Goal: Information Seeking & Learning: Learn about a topic

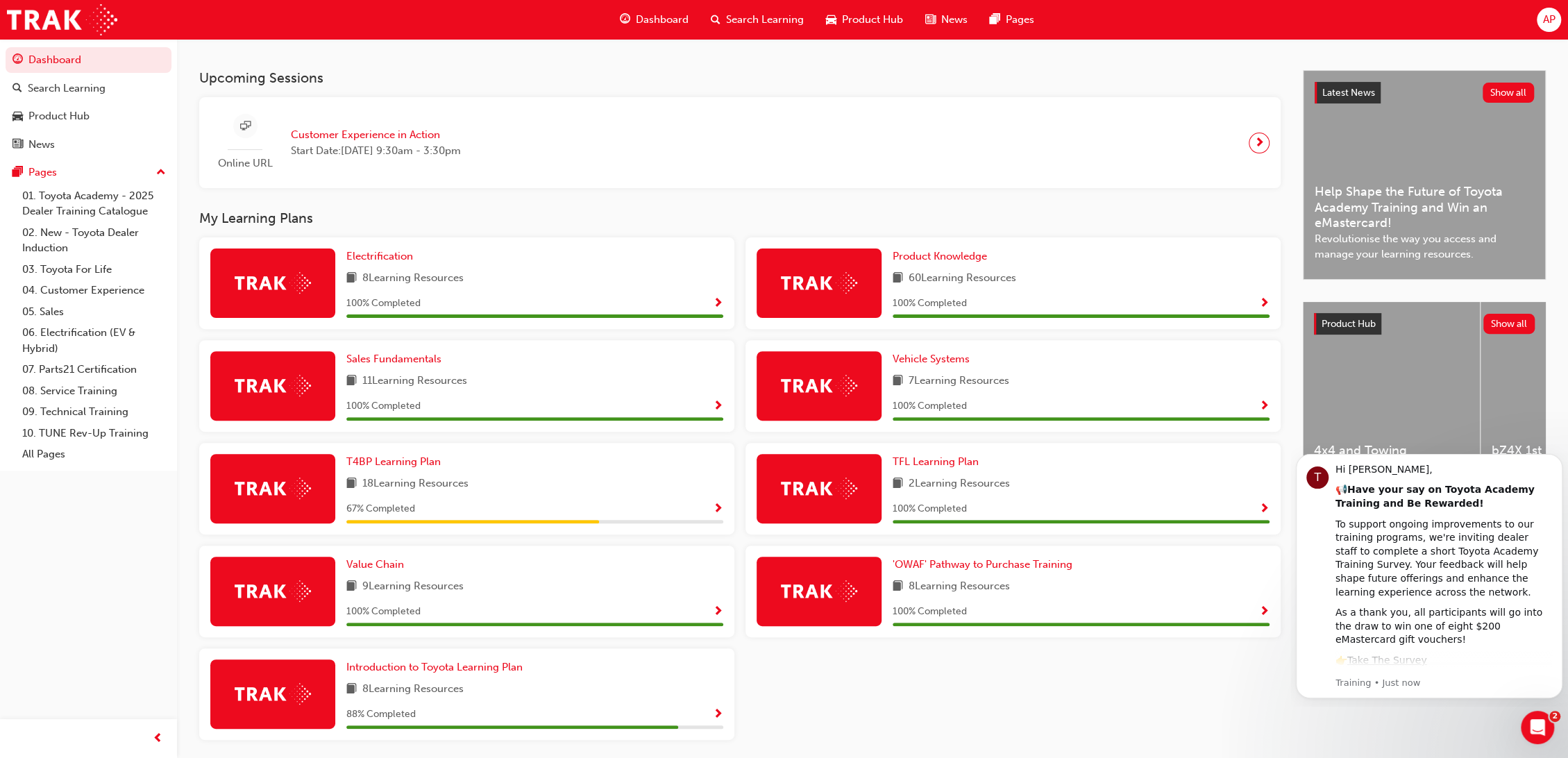
scroll to position [322, 0]
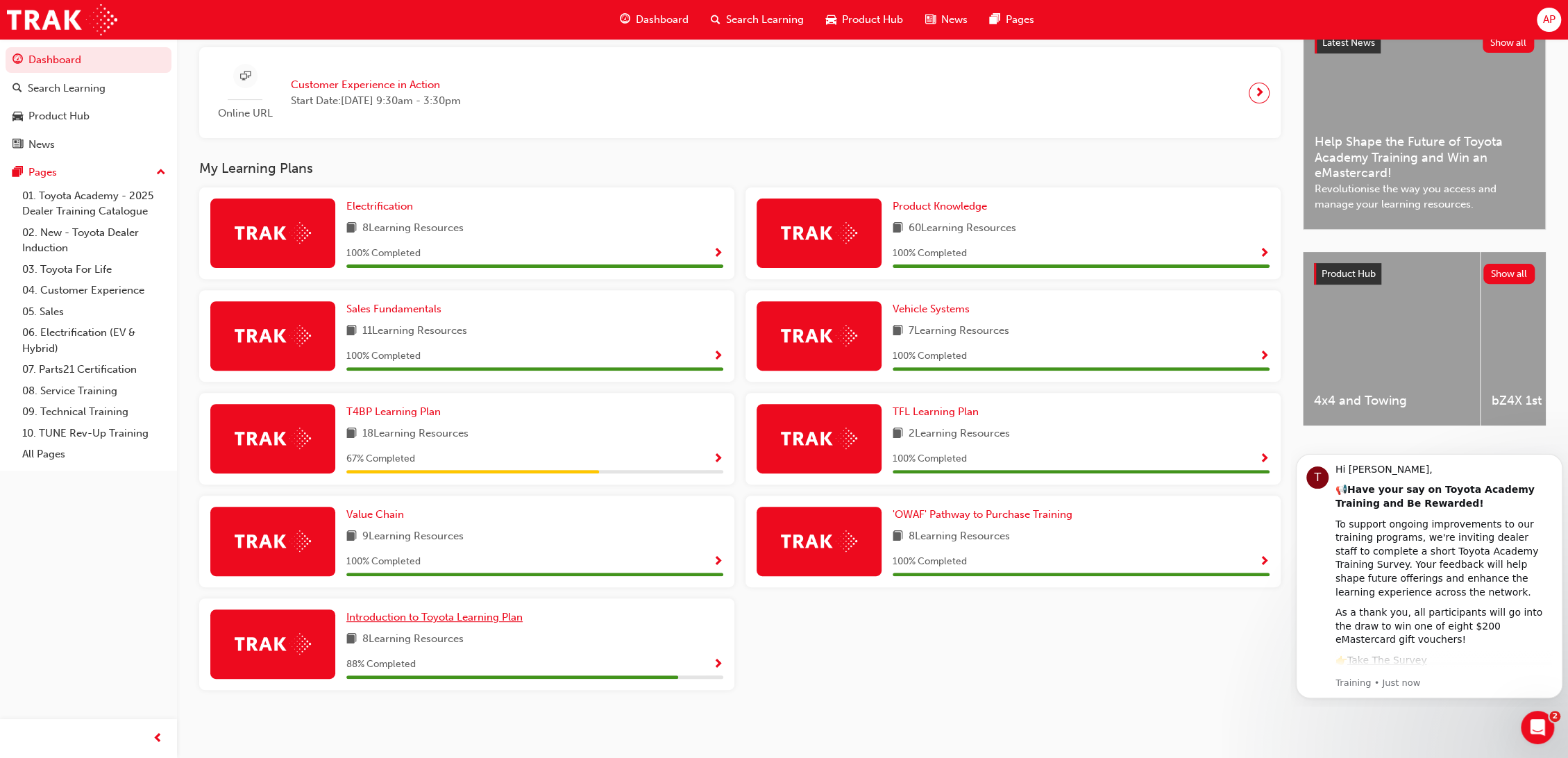
click at [490, 618] on span "Introduction to Toyota Learning Plan" at bounding box center [435, 617] width 176 height 12
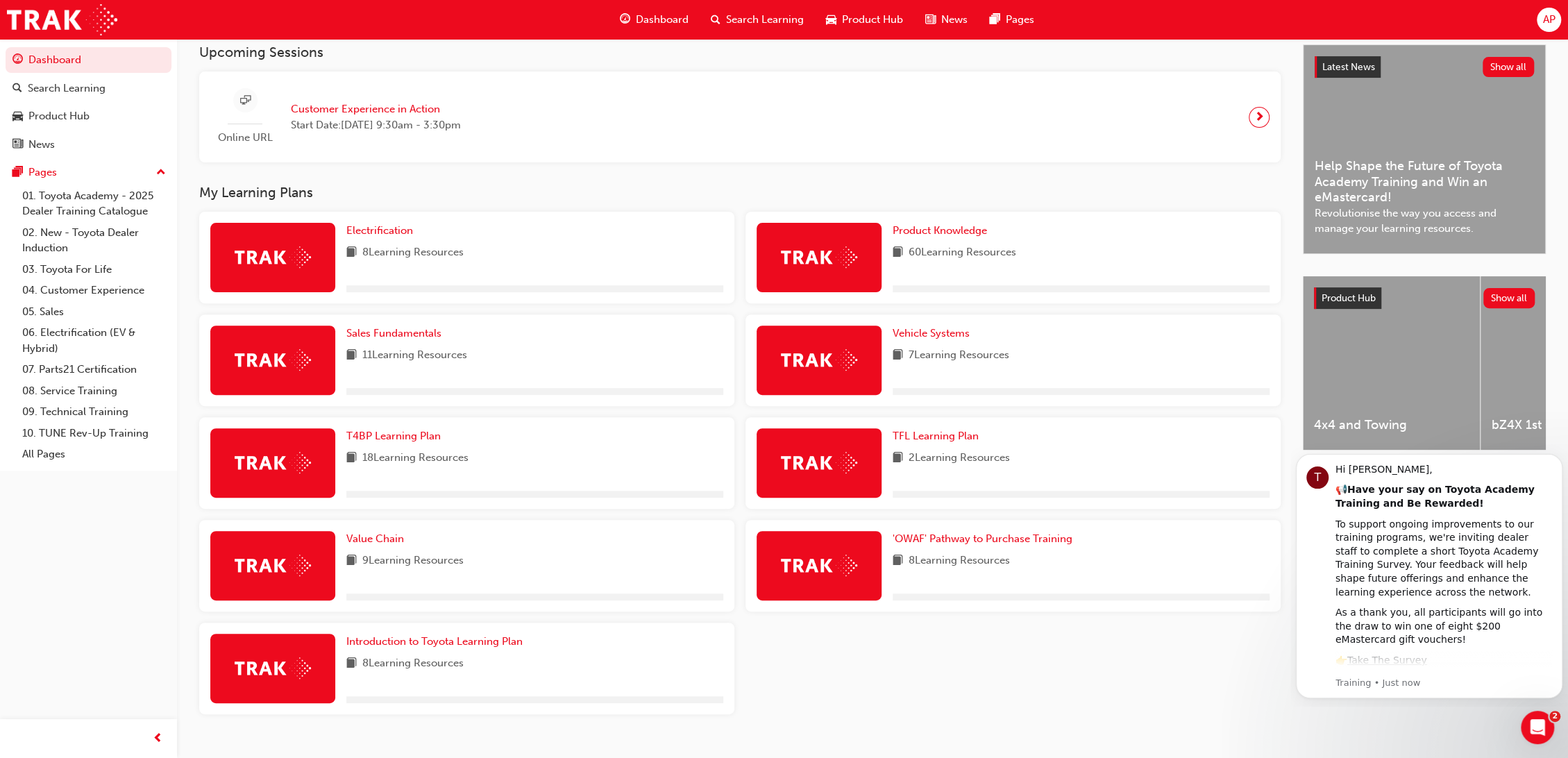
scroll to position [308, 0]
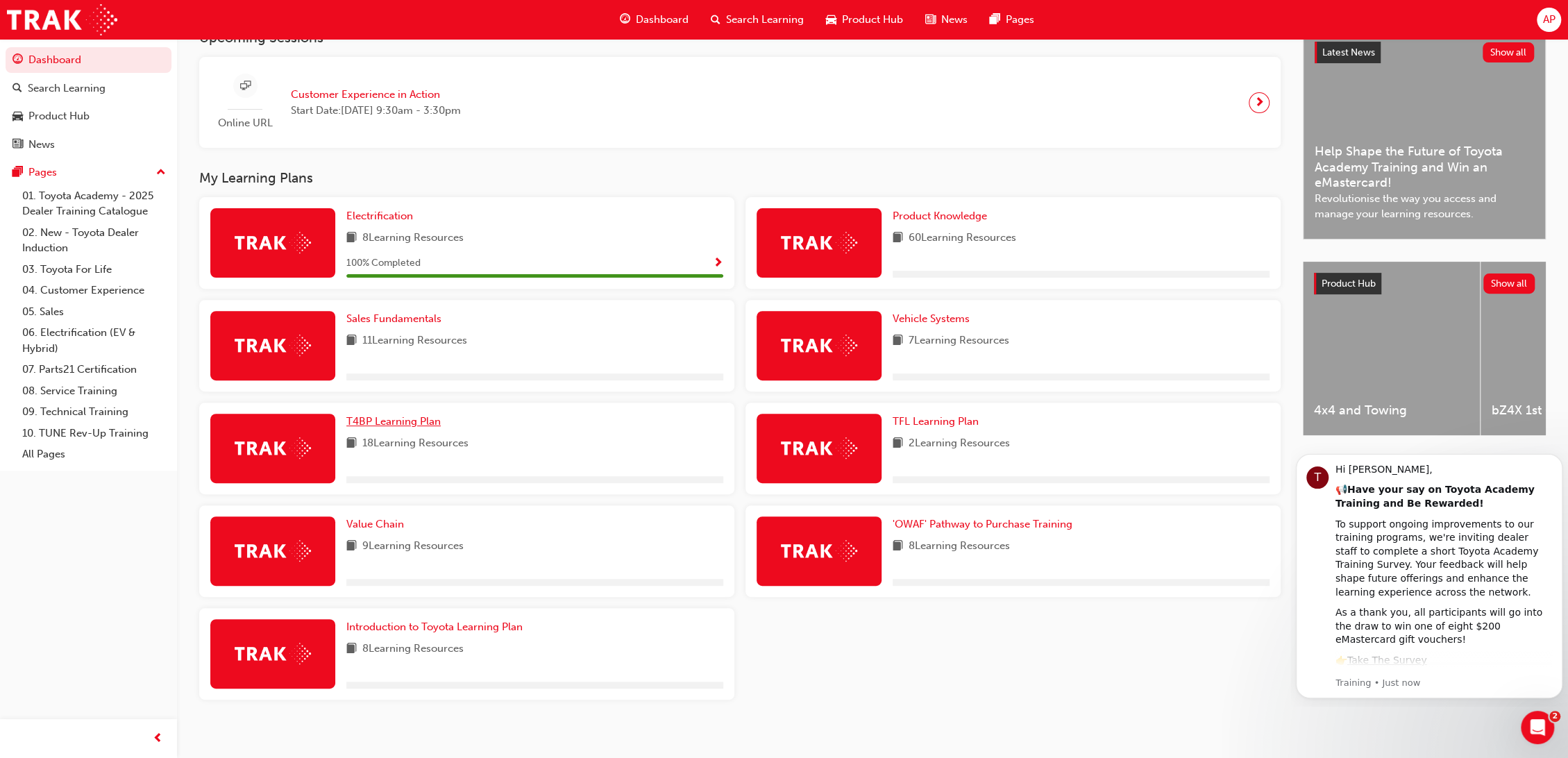
click at [416, 423] on span "T4BP Learning Plan" at bounding box center [394, 421] width 95 height 12
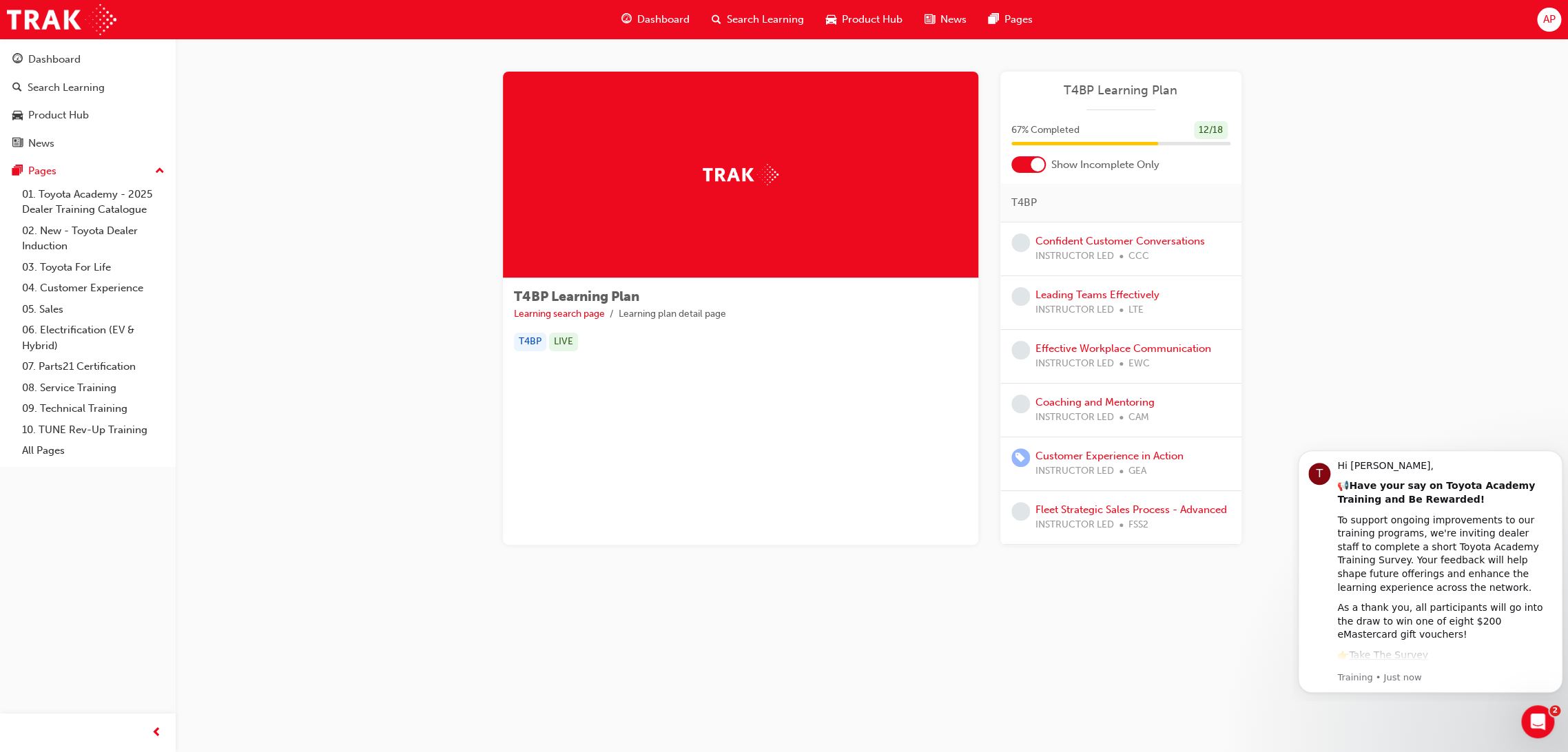
click at [1035, 164] on div at bounding box center [1037, 164] width 14 height 14
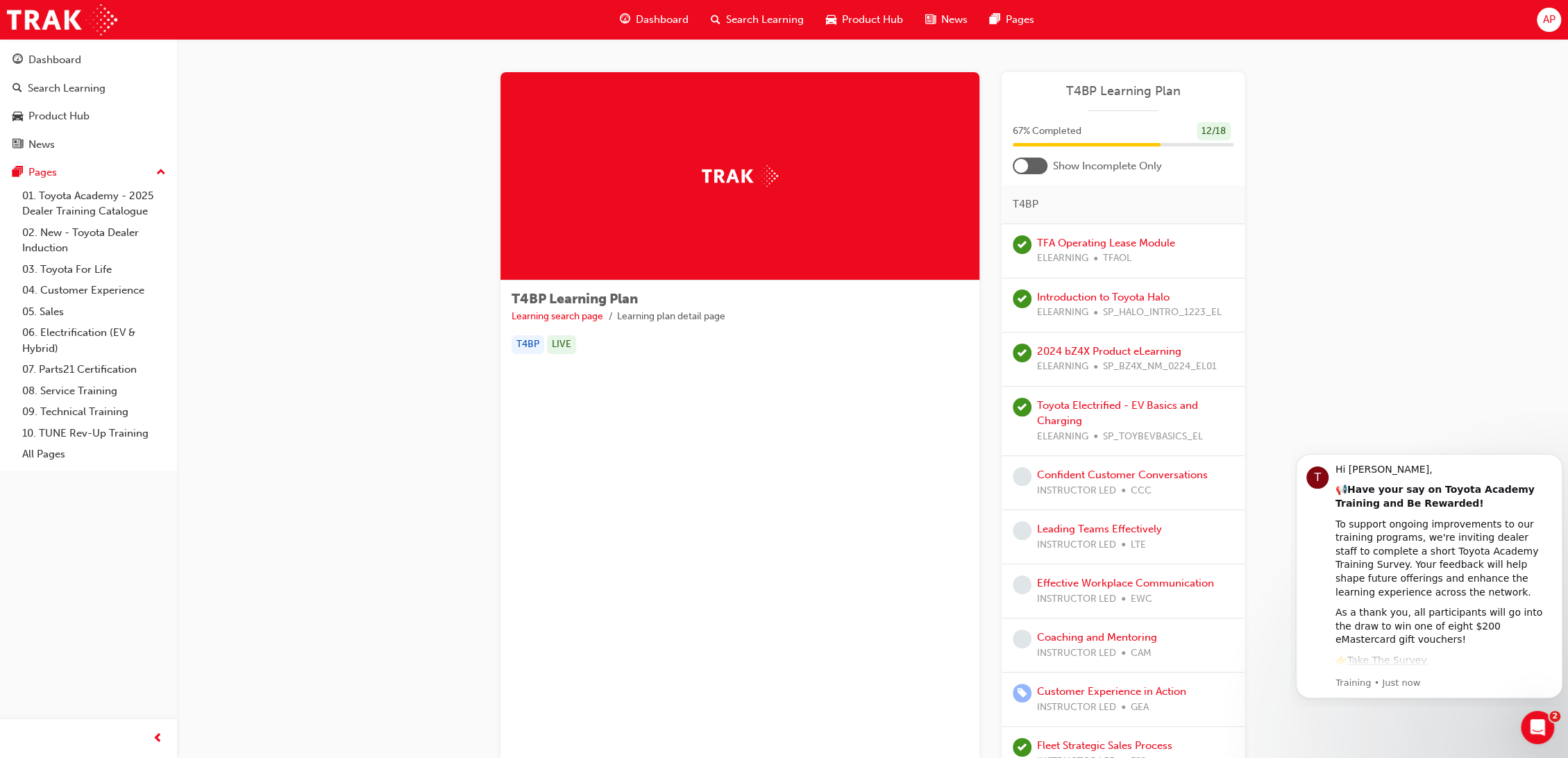
click at [1034, 167] on div at bounding box center [1030, 166] width 35 height 17
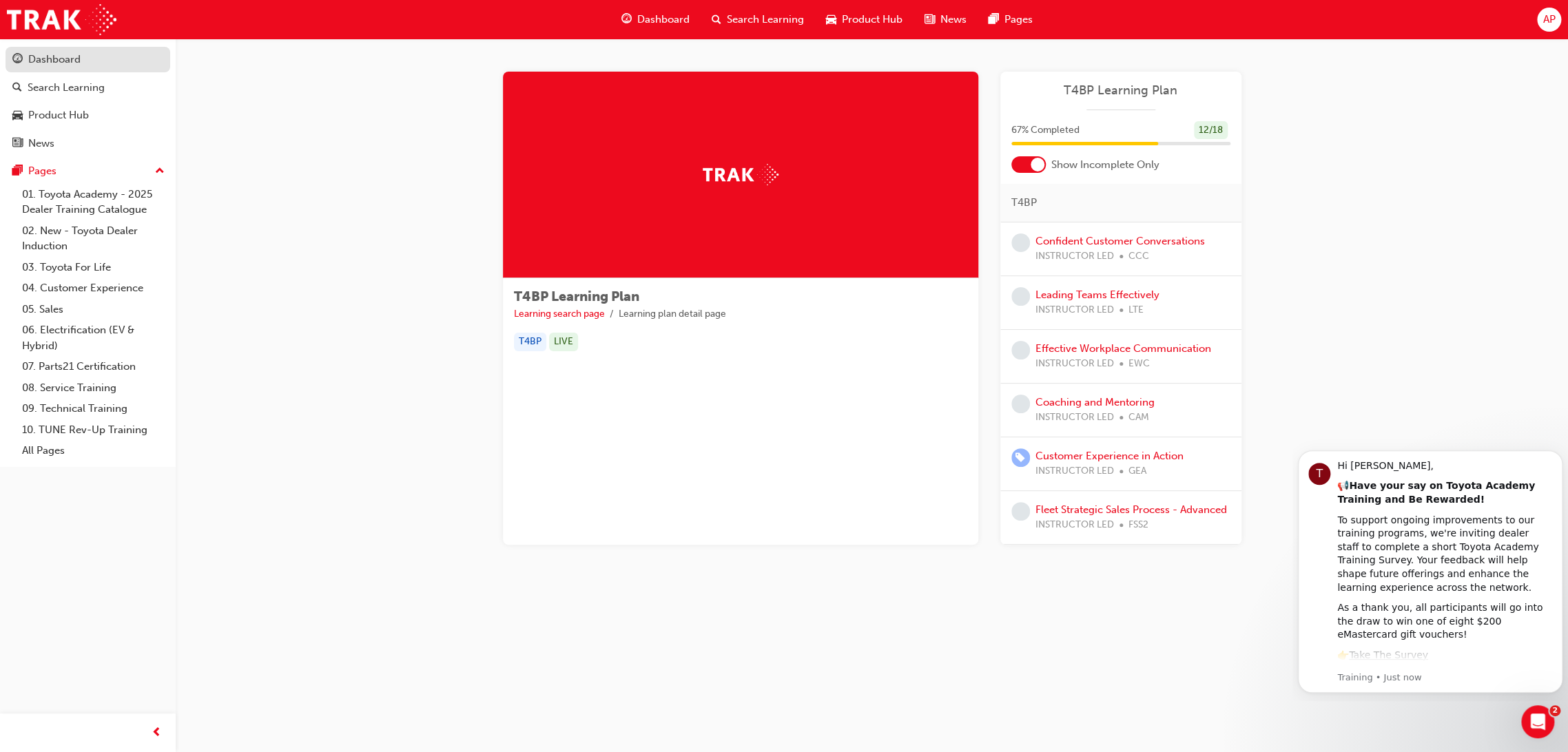
click at [55, 62] on div "Dashboard" at bounding box center [54, 59] width 52 height 16
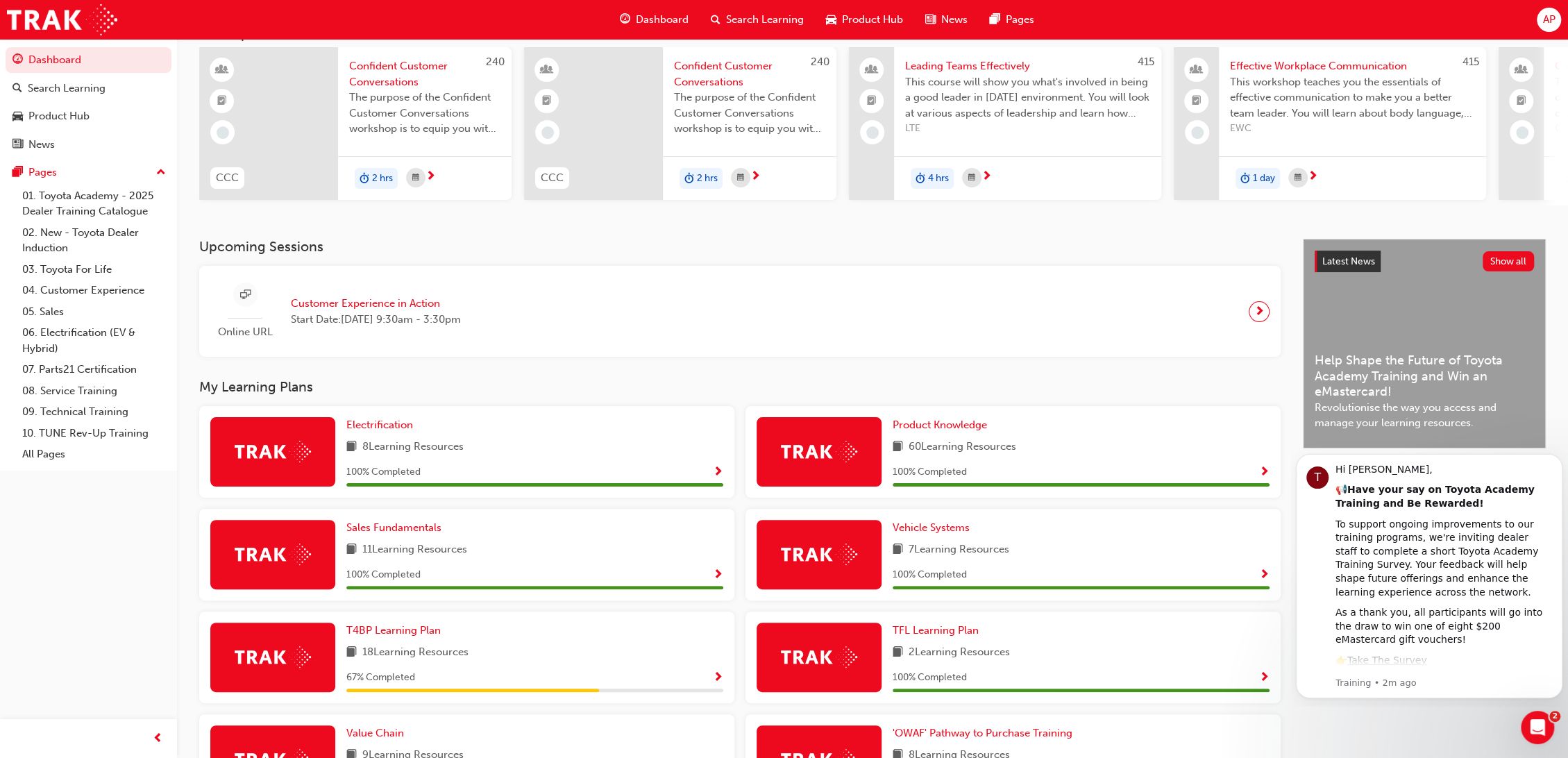
scroll to position [231, 0]
